Goal: Transaction & Acquisition: Obtain resource

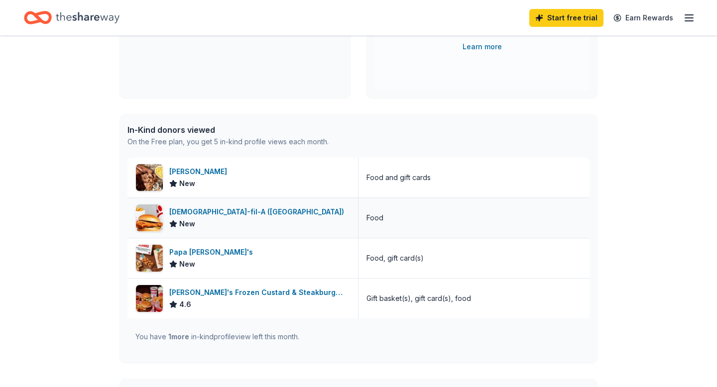
scroll to position [184, 0]
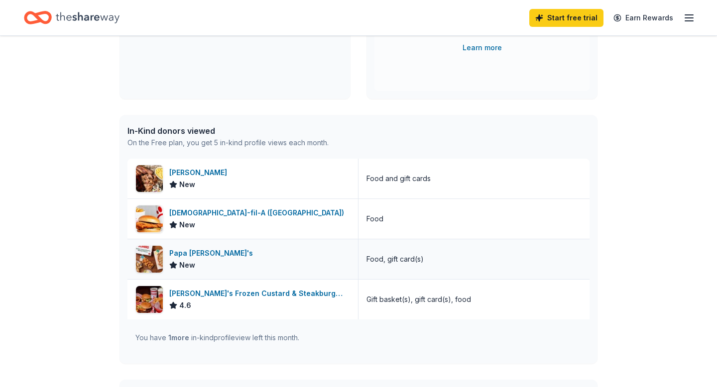
click at [300, 259] on div "Papa John's New" at bounding box center [242, 259] width 231 height 40
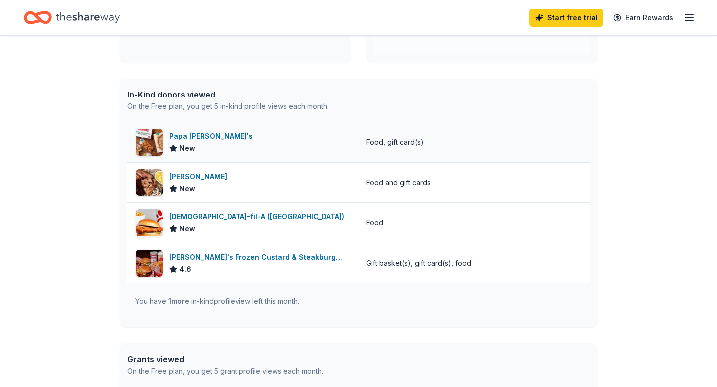
scroll to position [227, 0]
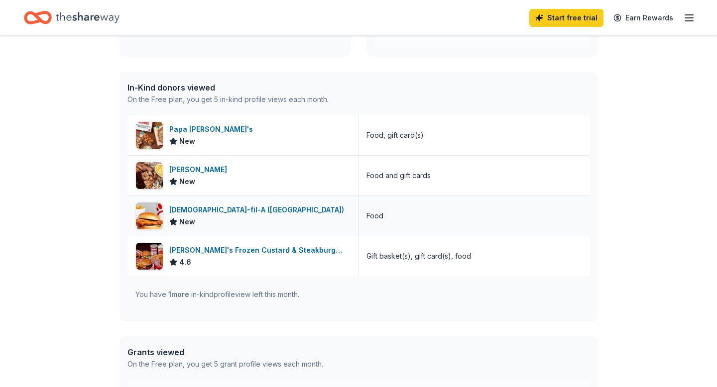
click at [292, 213] on div "Chick-fil-A (Knoxville) New" at bounding box center [242, 216] width 231 height 40
click at [230, 208] on div "Chick-fil-A (Knoxville)" at bounding box center [258, 210] width 179 height 12
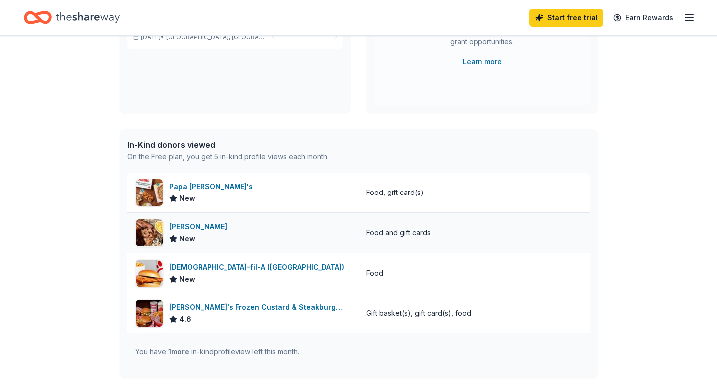
scroll to position [20, 0]
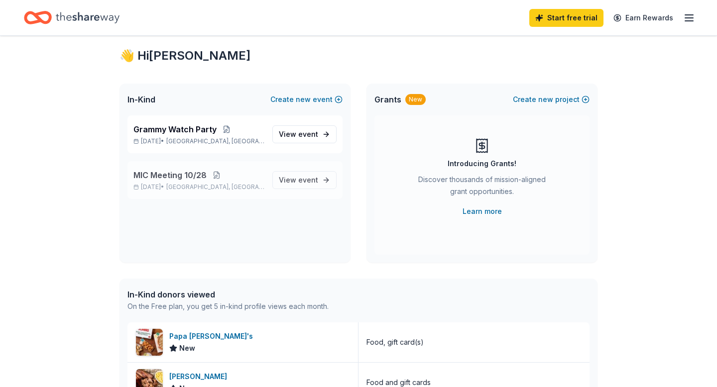
click at [213, 175] on button at bounding box center [216, 175] width 20 height 8
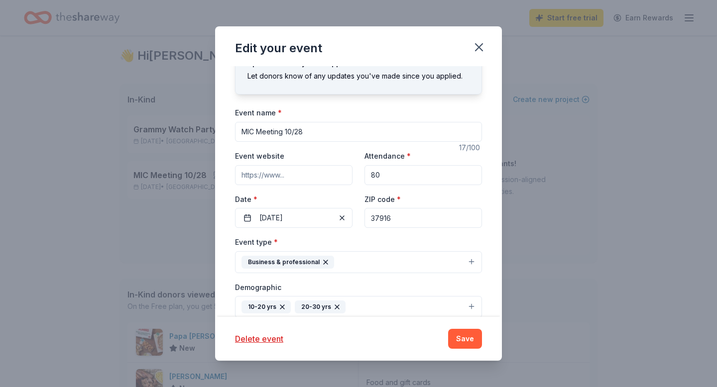
scroll to position [11, 0]
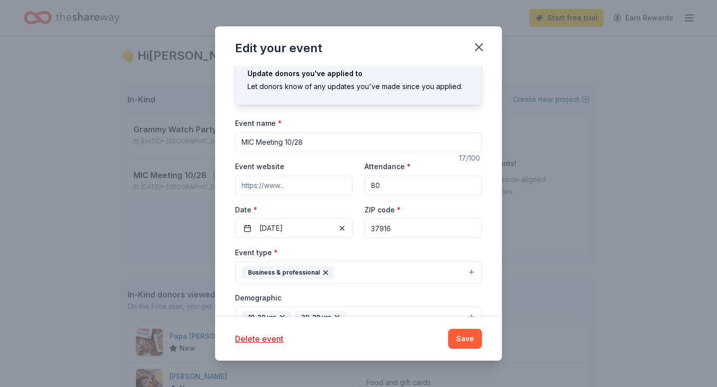
click at [350, 142] on input "MIC Meeting 10/28" at bounding box center [358, 142] width 247 height 20
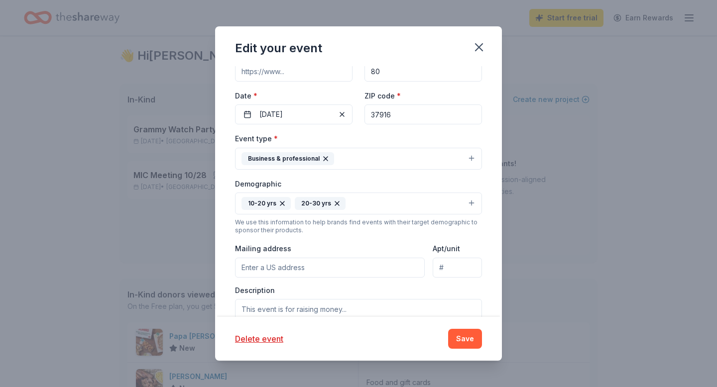
scroll to position [0, 0]
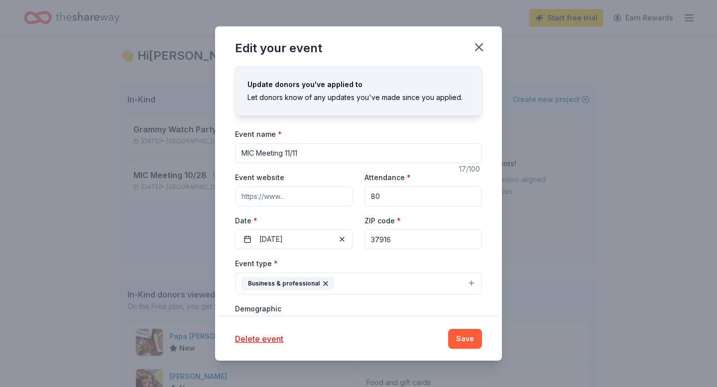
type input "MIC Meeting 11/11"
click at [429, 216] on div "ZIP code * 37916" at bounding box center [422, 231] width 117 height 35
click at [466, 343] on button "Save" at bounding box center [465, 339] width 34 height 20
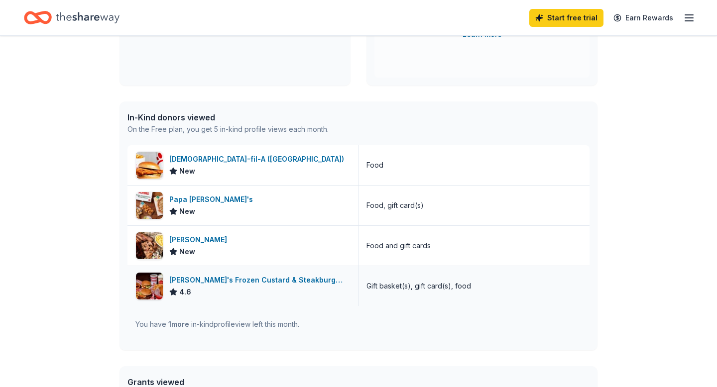
scroll to position [200, 0]
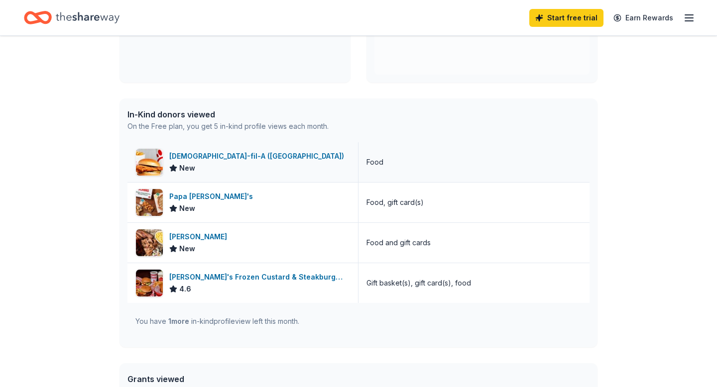
click at [226, 154] on div "Chick-fil-A (Knoxville)" at bounding box center [258, 156] width 179 height 12
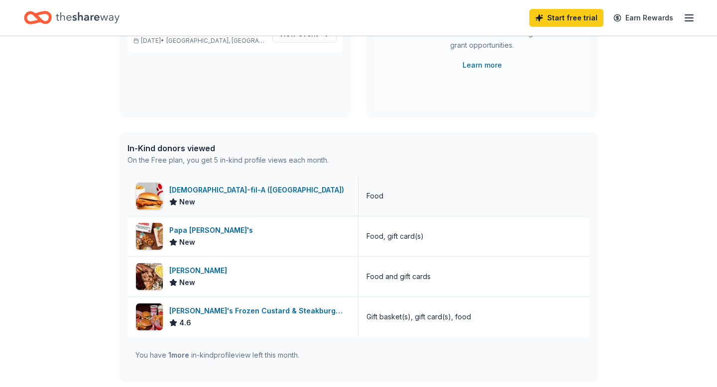
scroll to position [0, 0]
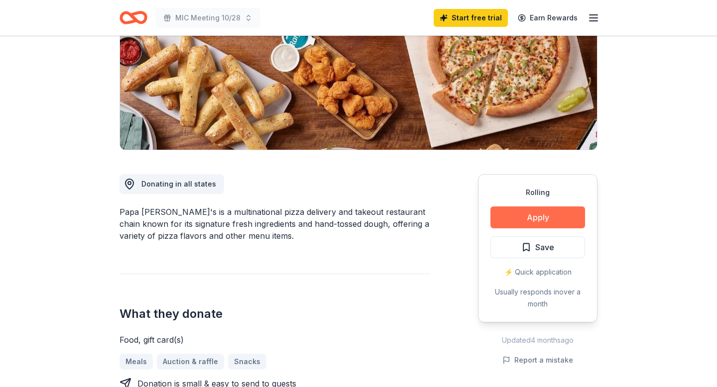
scroll to position [142, 0]
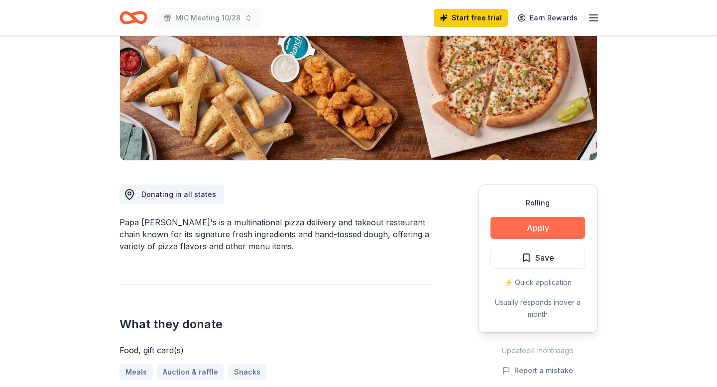
click at [519, 223] on button "Apply" at bounding box center [537, 228] width 95 height 22
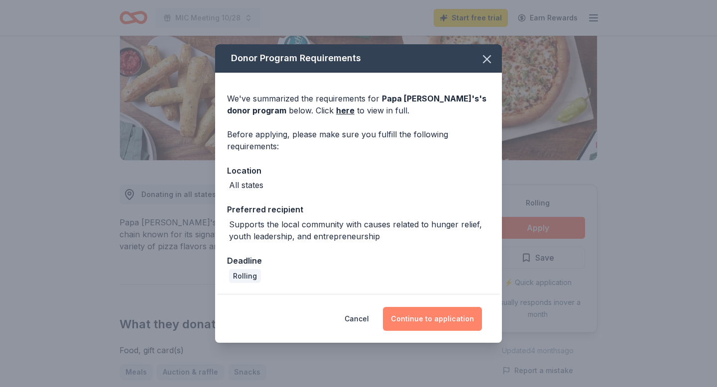
click at [431, 326] on button "Continue to application" at bounding box center [432, 319] width 99 height 24
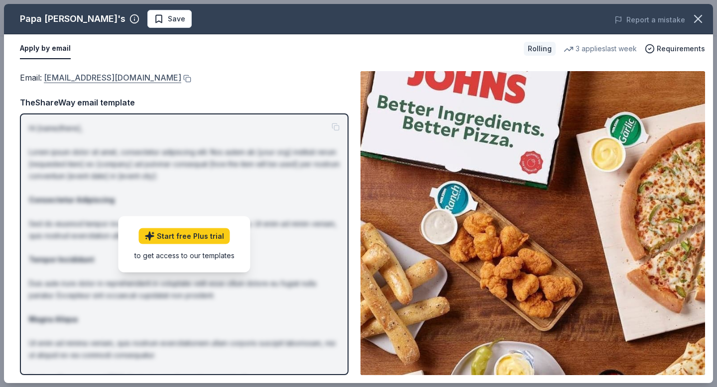
click at [124, 77] on link "foundation@papajohns.com" at bounding box center [112, 77] width 137 height 13
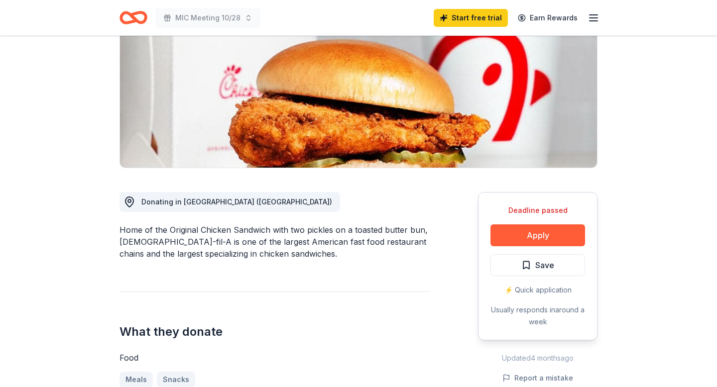
scroll to position [209, 0]
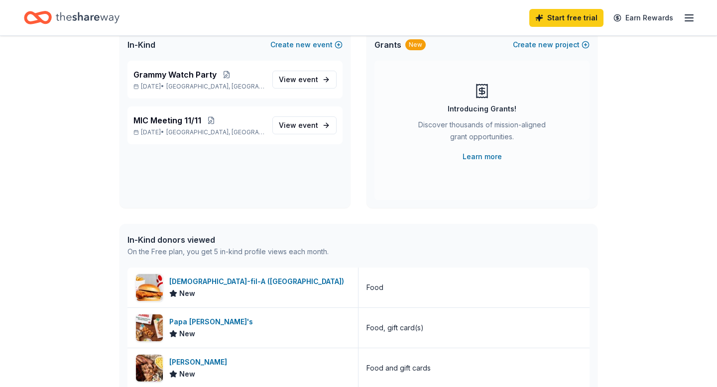
scroll to position [77, 0]
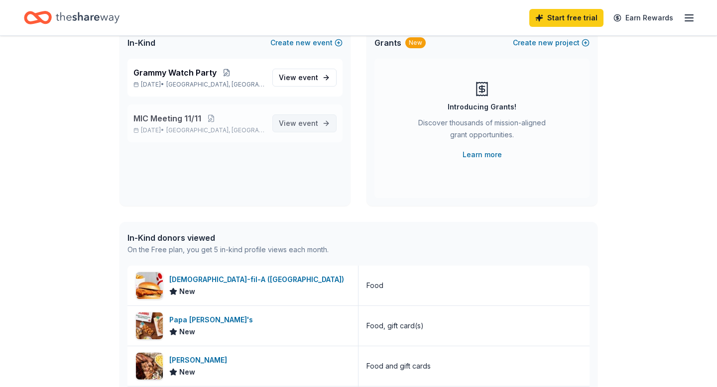
click at [299, 128] on span "View event" at bounding box center [298, 123] width 39 height 12
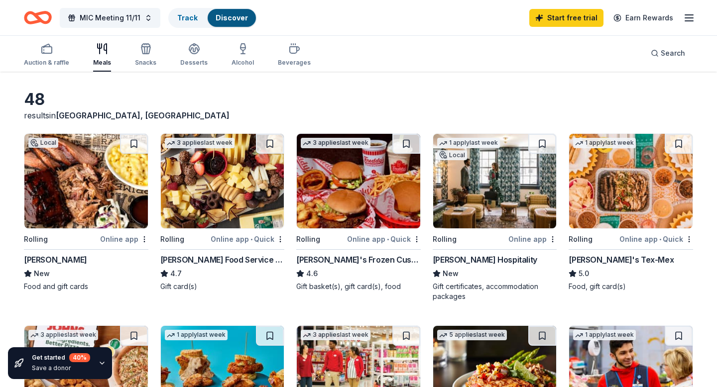
scroll to position [20, 0]
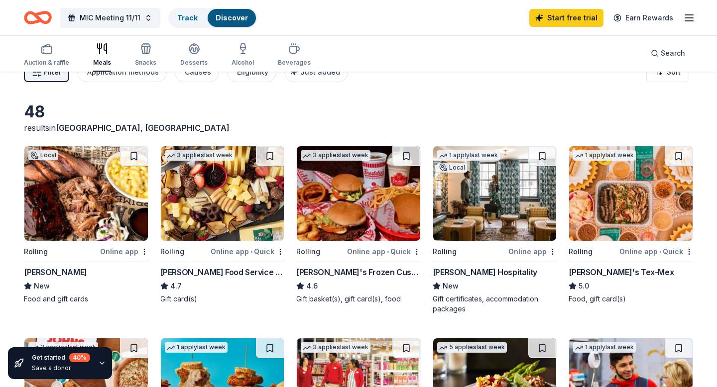
click at [339, 271] on div "[PERSON_NAME]'s Frozen Custard & Steakburgers" at bounding box center [358, 272] width 124 height 12
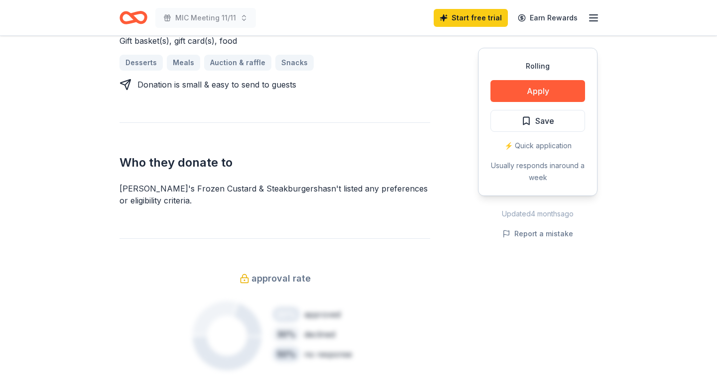
scroll to position [272, 0]
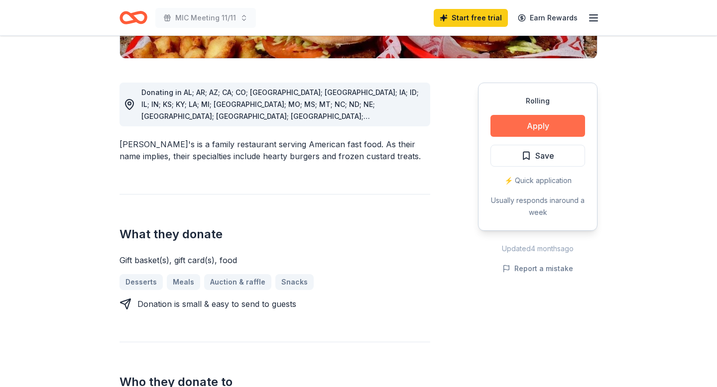
click at [521, 115] on button "Apply" at bounding box center [537, 126] width 95 height 22
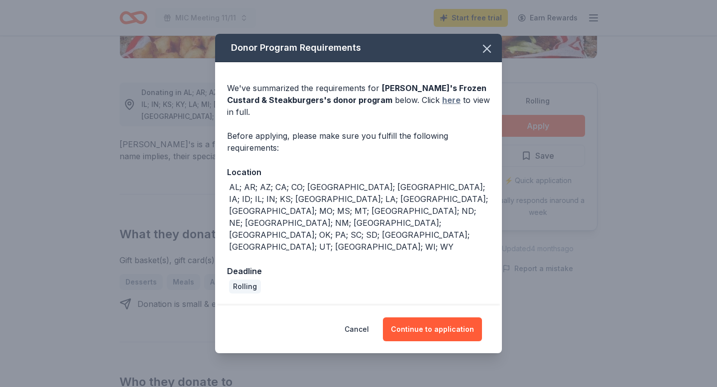
click at [442, 106] on link "here" at bounding box center [451, 100] width 18 height 12
click at [495, 60] on button "button" at bounding box center [487, 49] width 22 height 22
